Goal: Navigation & Orientation: Find specific page/section

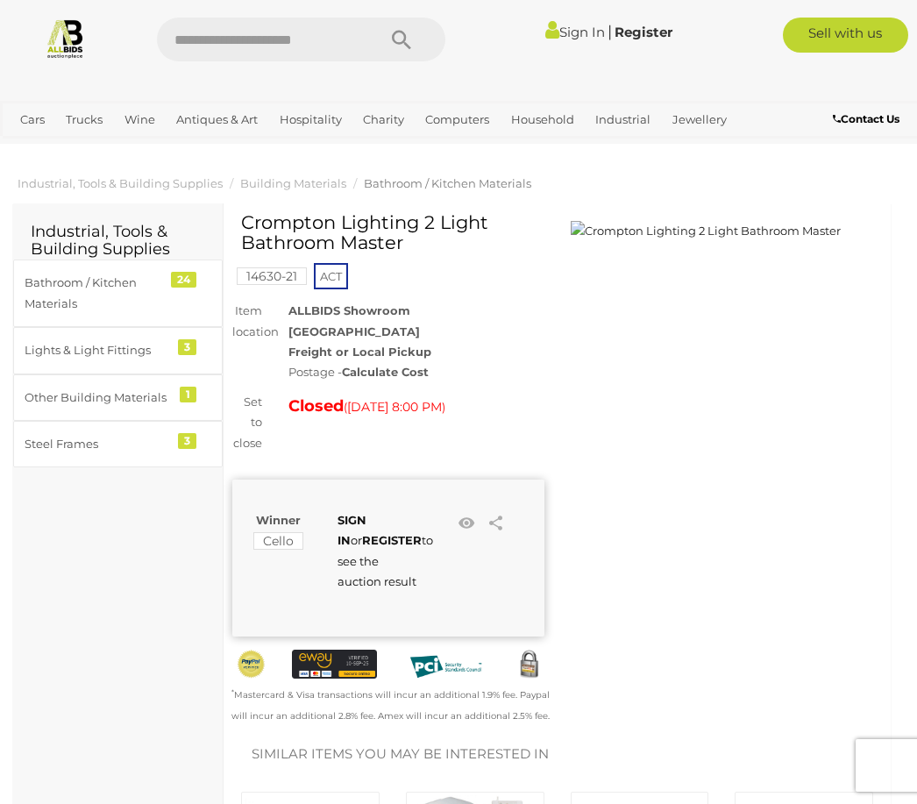
click at [117, 293] on div "Bathroom / Kitchen Materials" at bounding box center [97, 293] width 145 height 41
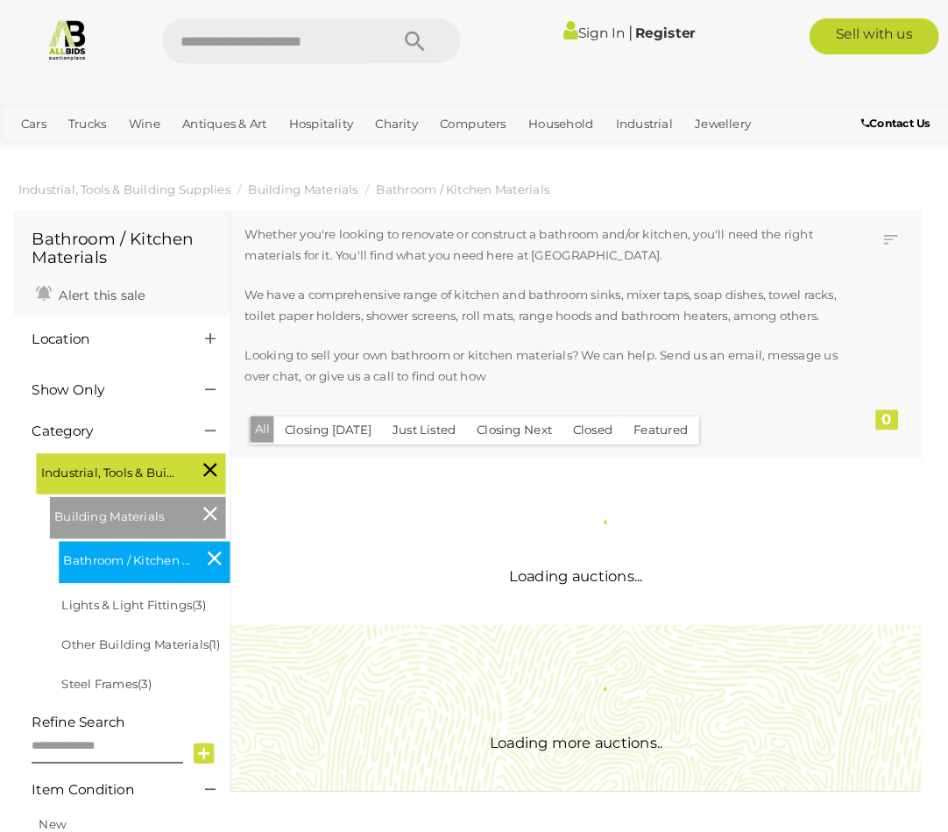
scroll to position [4, 0]
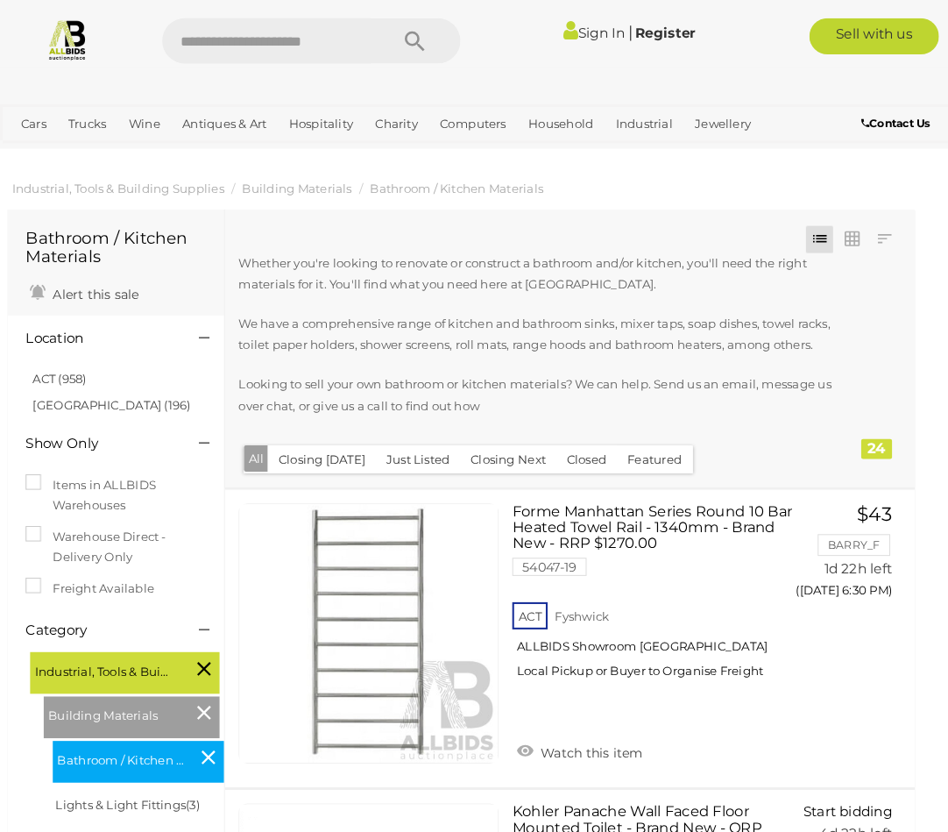
scroll to position [4, 6]
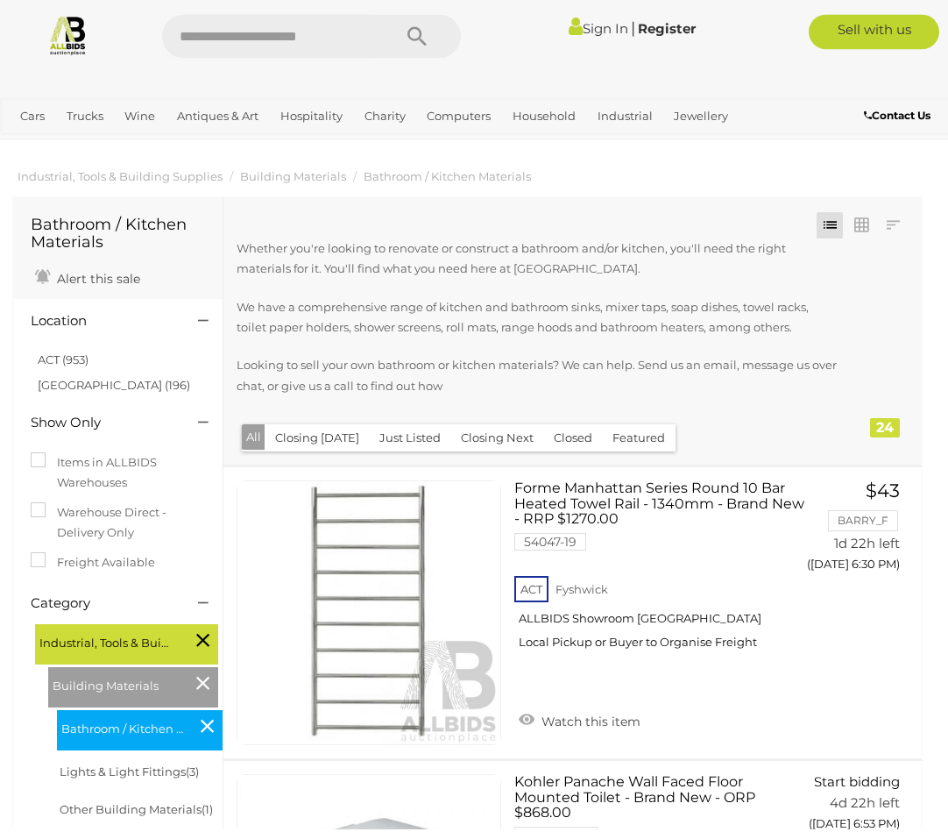
scroll to position [4, 0]
